Goal: Find specific page/section: Find specific page/section

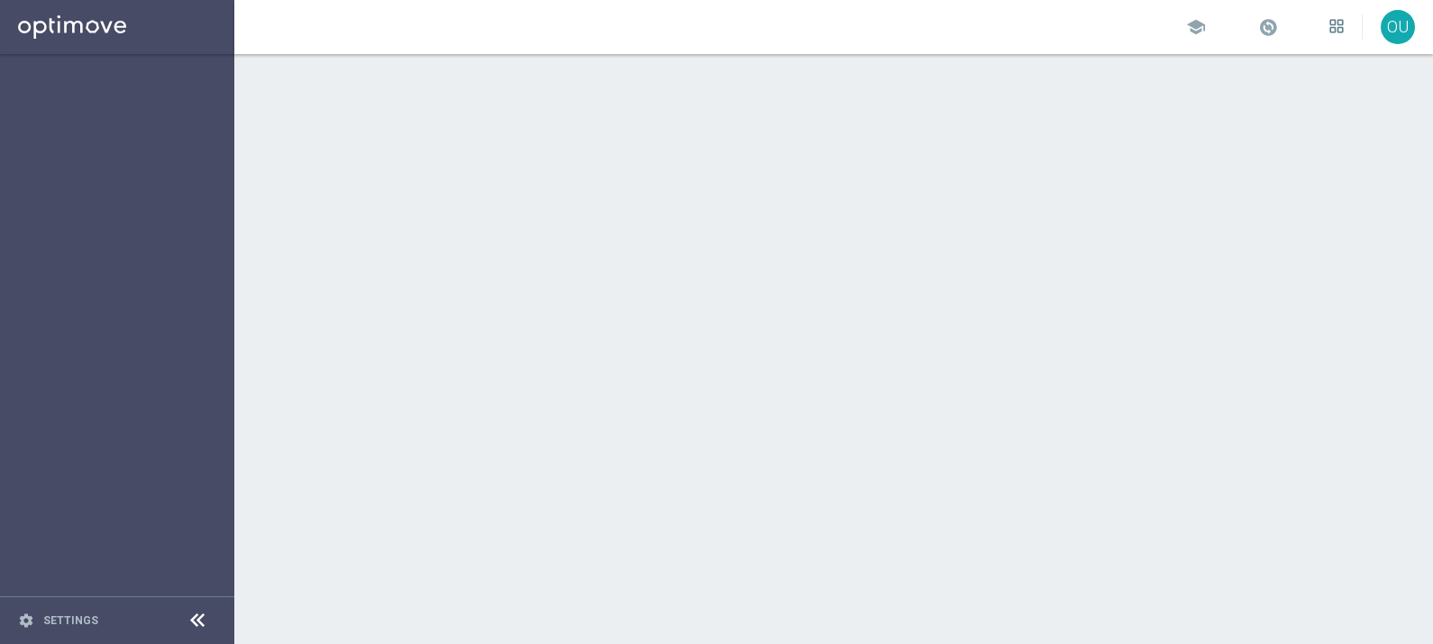
click at [1335, 28] on icon at bounding box center [1336, 26] width 14 height 14
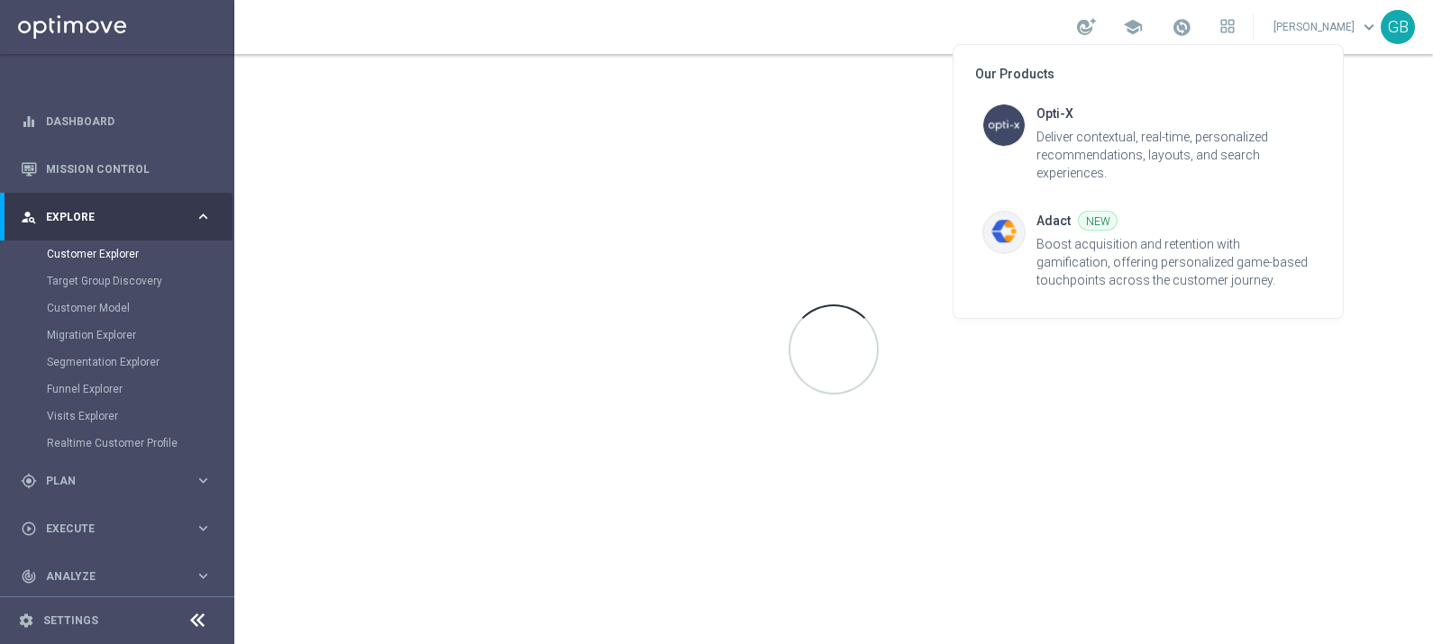
click at [1350, 27] on div at bounding box center [716, 322] width 1433 height 644
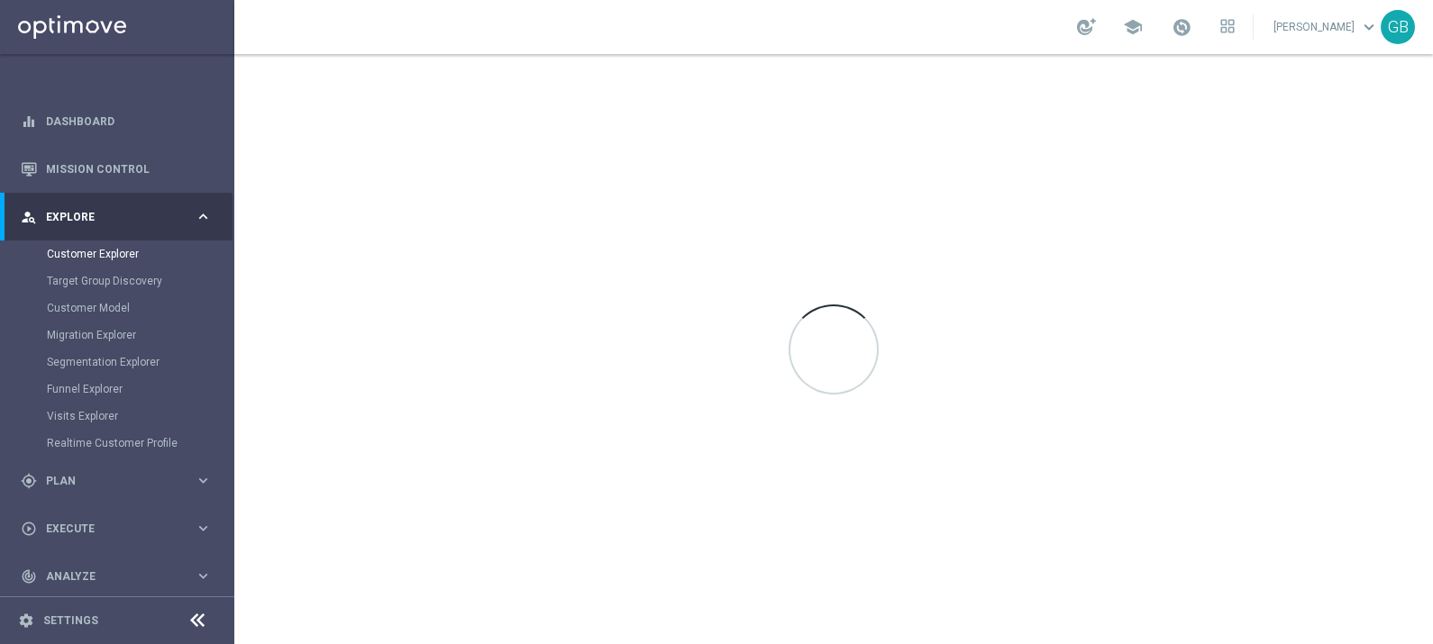
click at [1350, 27] on link "Giada Barazzetti keyboard_arrow_down" at bounding box center [1325, 27] width 109 height 27
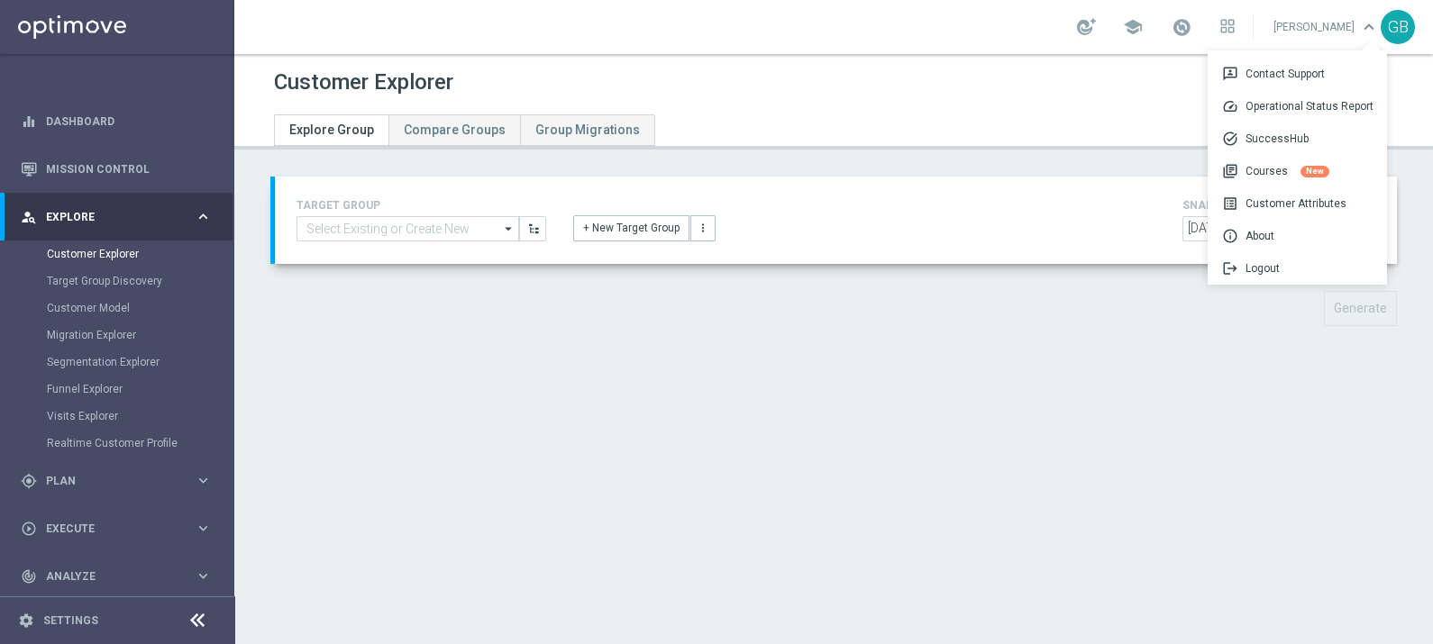
click at [817, 89] on div "Customer Explorer" at bounding box center [833, 82] width 1119 height 35
